Goal: Task Accomplishment & Management: Manage account settings

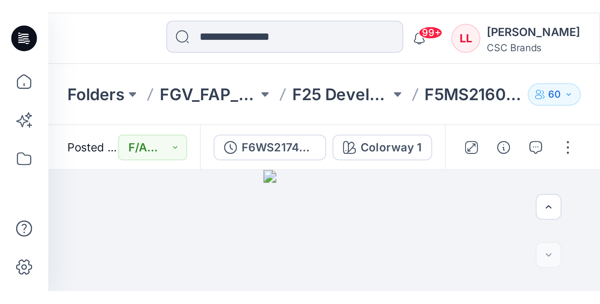
scroll to position [100, 0]
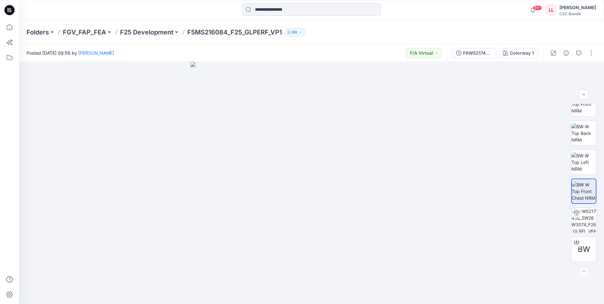
click at [8, 11] on icon at bounding box center [8, 10] width 2 height 0
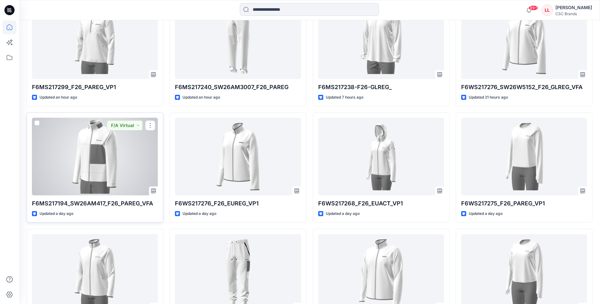
scroll to position [221, 0]
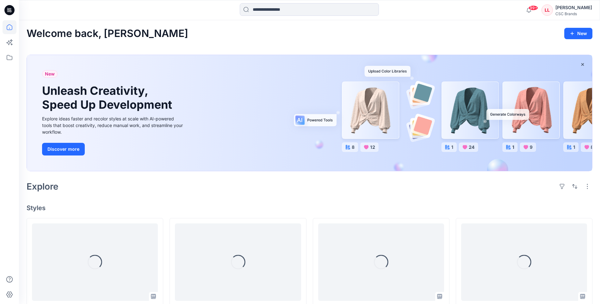
scroll to position [32, 0]
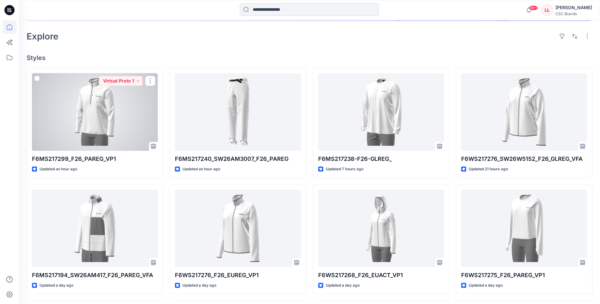
scroll to position [158, 0]
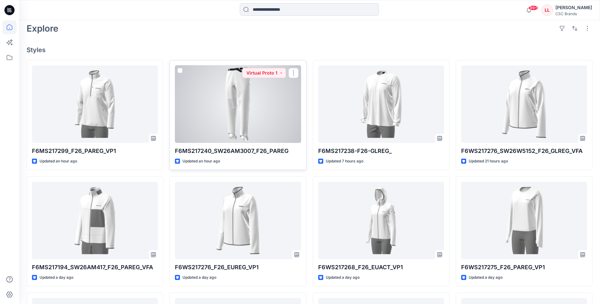
click at [272, 113] on div at bounding box center [238, 103] width 126 height 77
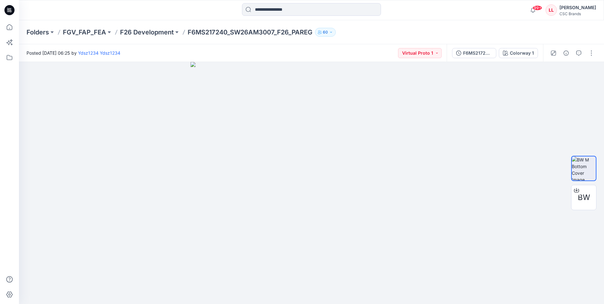
click at [11, 13] on icon at bounding box center [9, 10] width 10 height 10
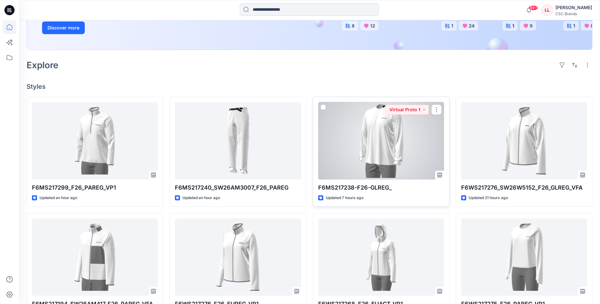
scroll to position [158, 0]
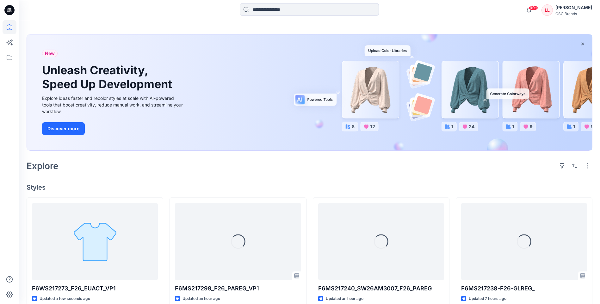
scroll to position [32, 0]
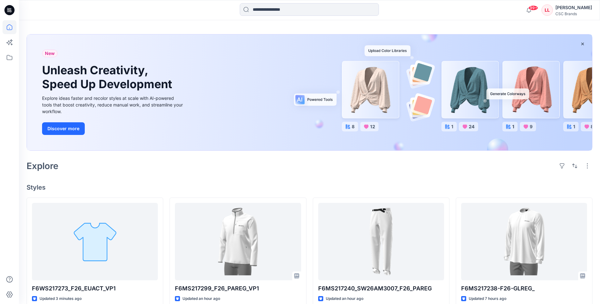
scroll to position [32, 0]
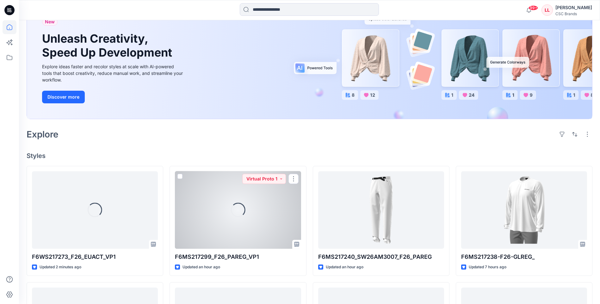
scroll to position [63, 0]
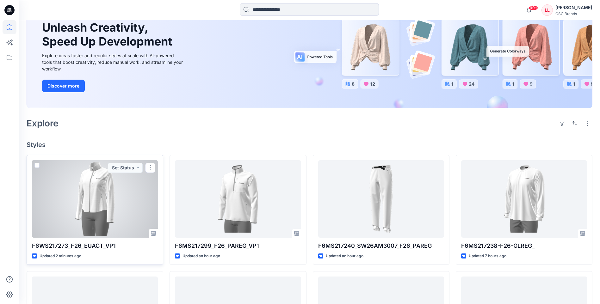
click at [133, 202] on div at bounding box center [95, 198] width 126 height 77
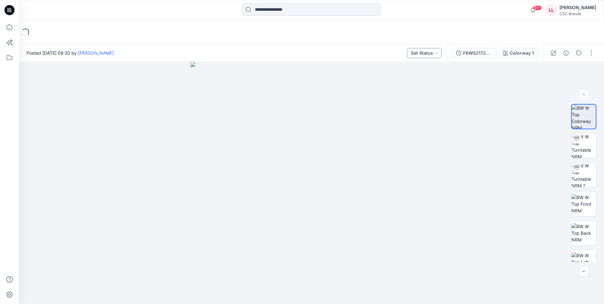
click at [437, 55] on button "Set Status" at bounding box center [424, 53] width 35 height 10
click at [424, 81] on p "Virtual Proto 1" at bounding box center [413, 82] width 29 height 8
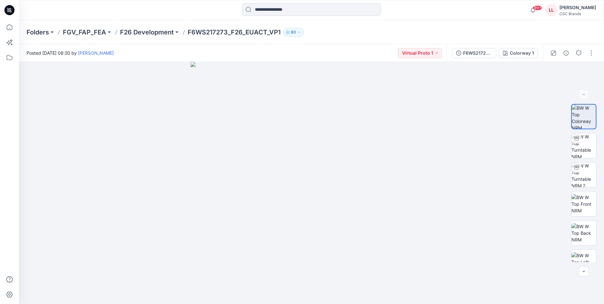
click at [9, 11] on icon at bounding box center [9, 10] width 10 height 10
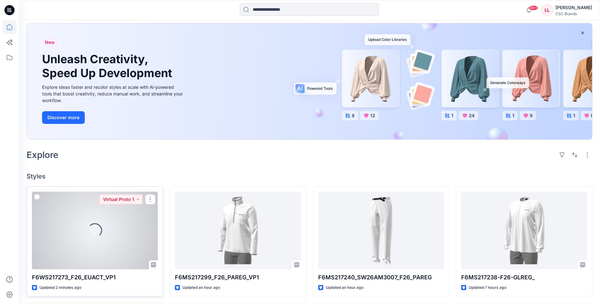
scroll to position [95, 0]
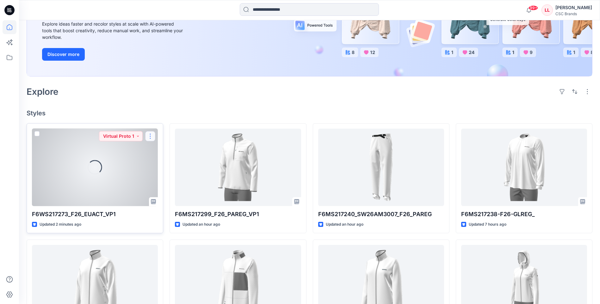
click at [150, 135] on button "button" at bounding box center [150, 136] width 10 height 10
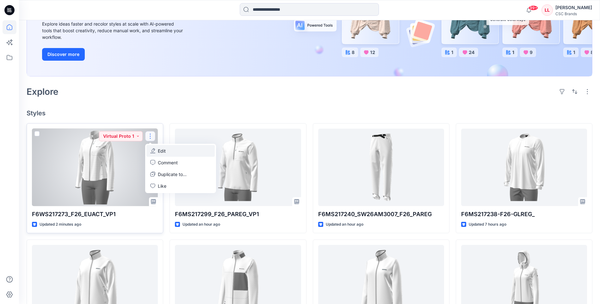
click at [165, 152] on p "Edit" at bounding box center [162, 151] width 8 height 7
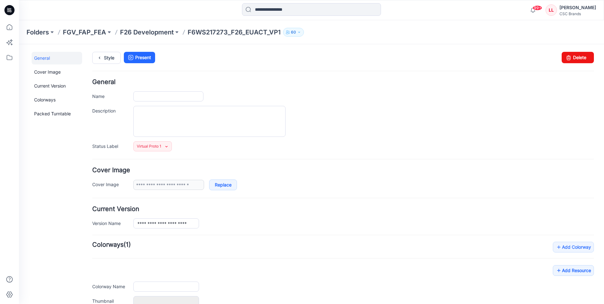
type input "**********"
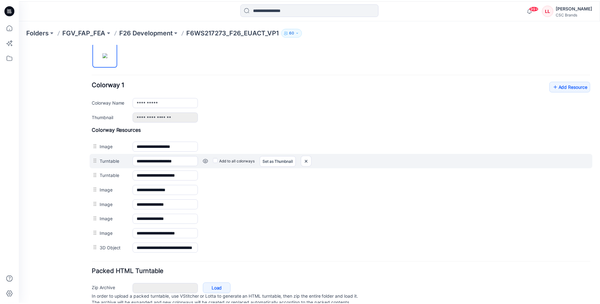
scroll to position [240, 0]
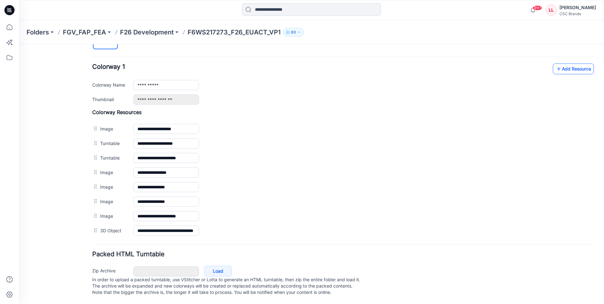
click at [571, 64] on link "Add Resource" at bounding box center [573, 69] width 41 height 11
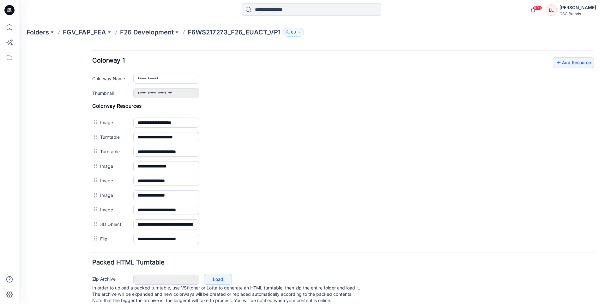
drag, startPoint x: 11, startPoint y: 9, endPoint x: 16, endPoint y: 17, distance: 9.6
click at [11, 9] on icon at bounding box center [10, 9] width 3 height 0
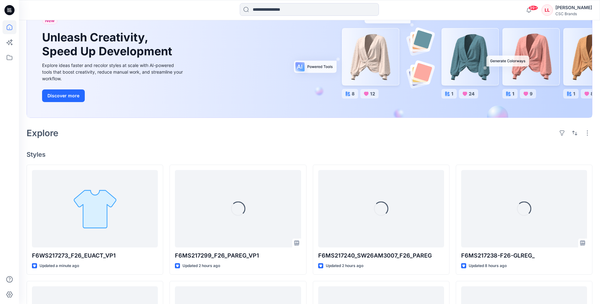
scroll to position [63, 0]
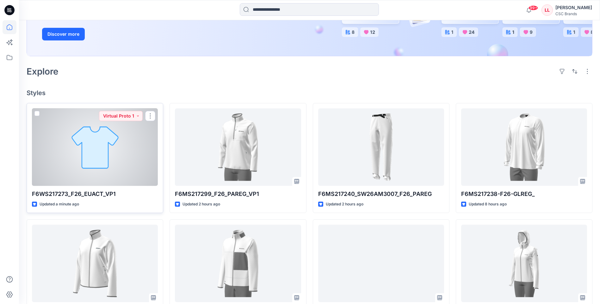
scroll to position [126, 0]
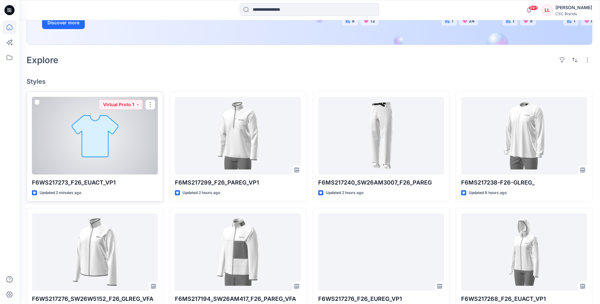
click at [142, 147] on div at bounding box center [95, 135] width 126 height 77
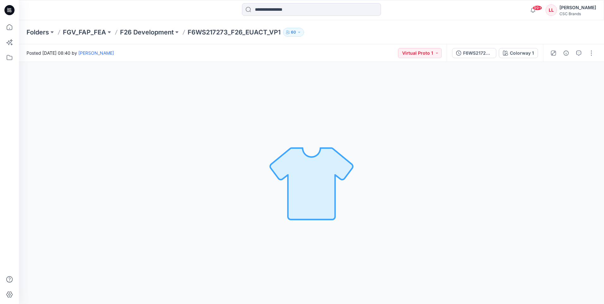
click at [8, 9] on icon at bounding box center [9, 10] width 10 height 10
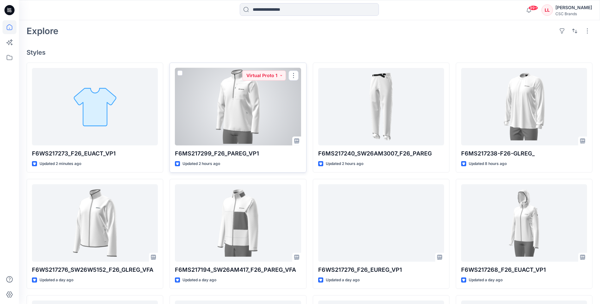
scroll to position [158, 0]
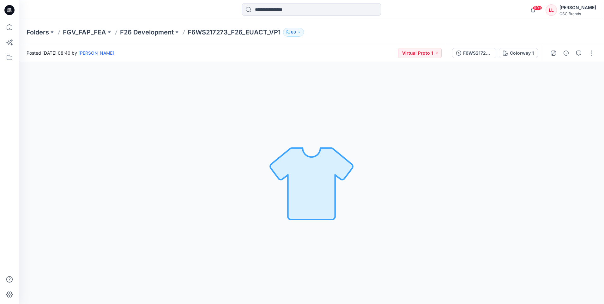
click at [7, 6] on icon at bounding box center [9, 10] width 10 height 10
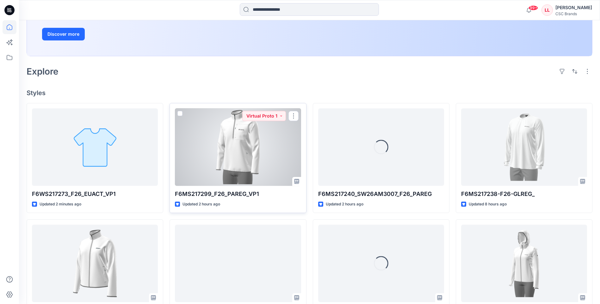
scroll to position [126, 0]
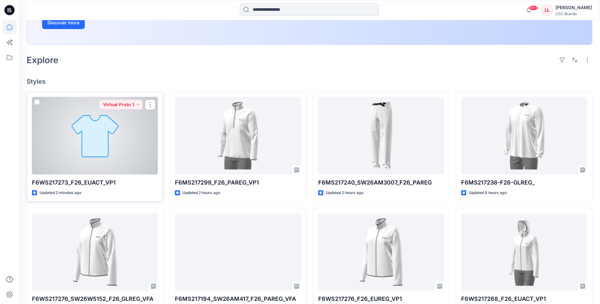
click at [138, 155] on div at bounding box center [95, 135] width 126 height 77
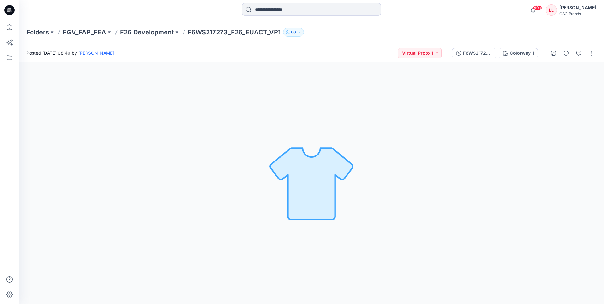
click at [7, 8] on icon at bounding box center [9, 10] width 10 height 10
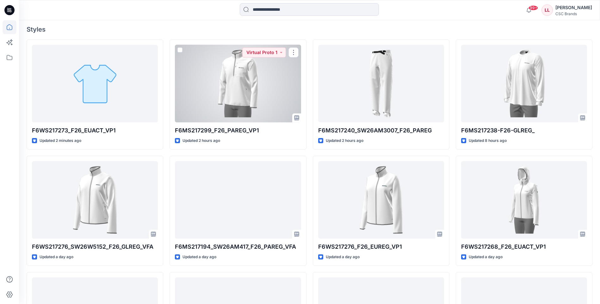
scroll to position [190, 0]
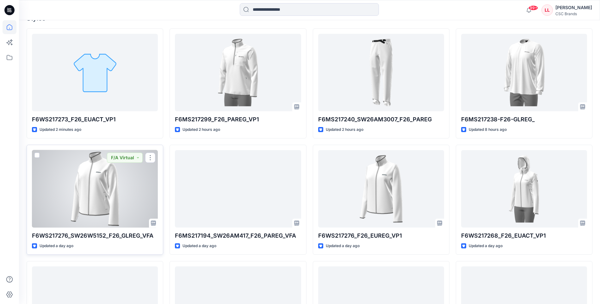
click at [125, 207] on div at bounding box center [95, 188] width 126 height 77
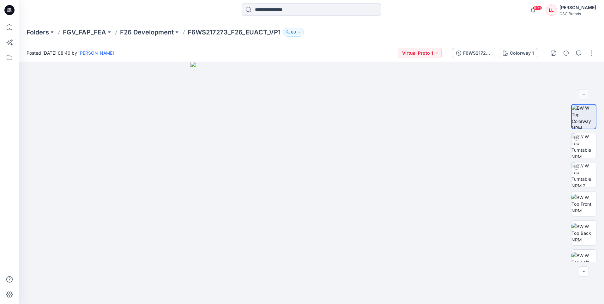
click at [11, 9] on icon at bounding box center [9, 10] width 10 height 10
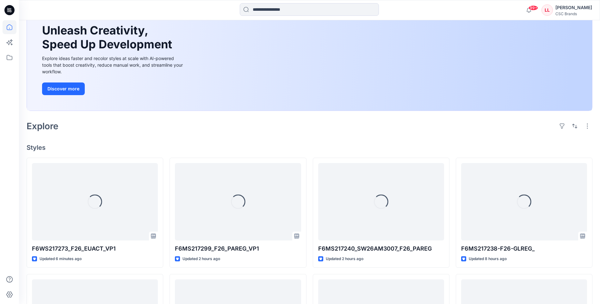
scroll to position [63, 0]
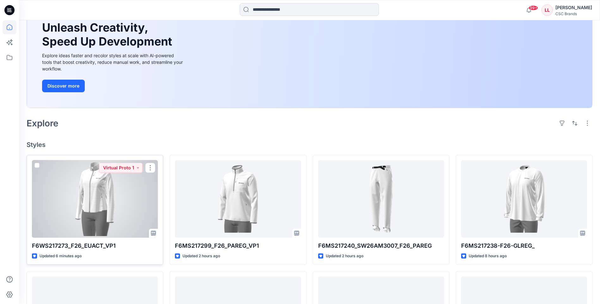
click at [138, 205] on div at bounding box center [95, 198] width 126 height 77
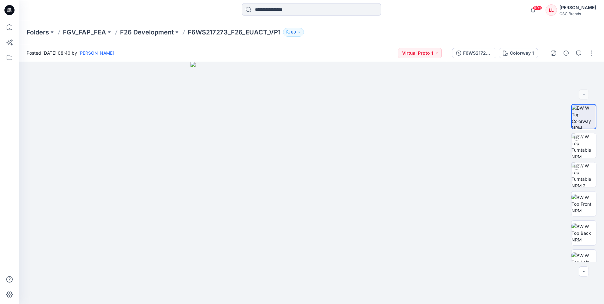
click at [7, 12] on icon at bounding box center [9, 10] width 10 height 10
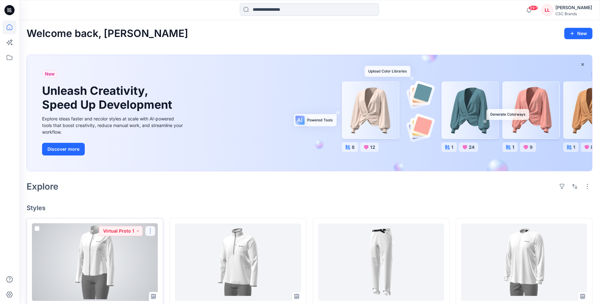
click at [148, 231] on button "button" at bounding box center [150, 231] width 10 height 10
click at [169, 248] on button "Edit" at bounding box center [180, 246] width 68 height 12
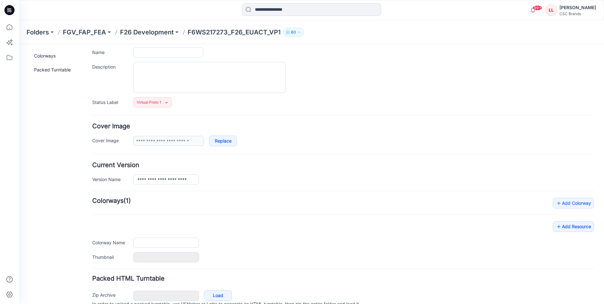
type input "**********"
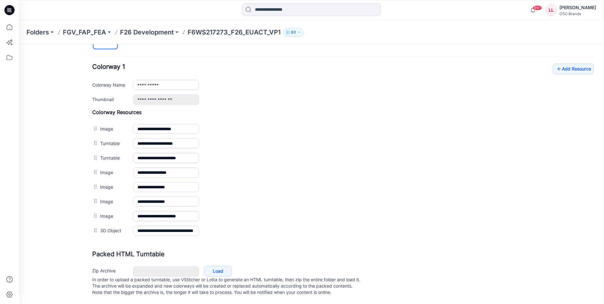
scroll to position [240, 0]
